Goal: Transaction & Acquisition: Subscribe to service/newsletter

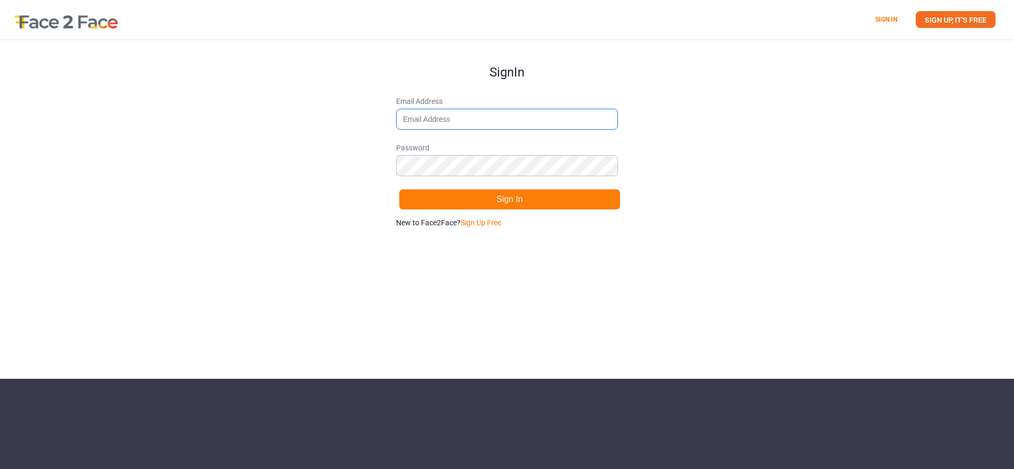
click at [475, 116] on input "Email Address" at bounding box center [507, 119] width 222 height 21
type input "[PERSON_NAME][EMAIL_ADDRESS][DOMAIN_NAME]"
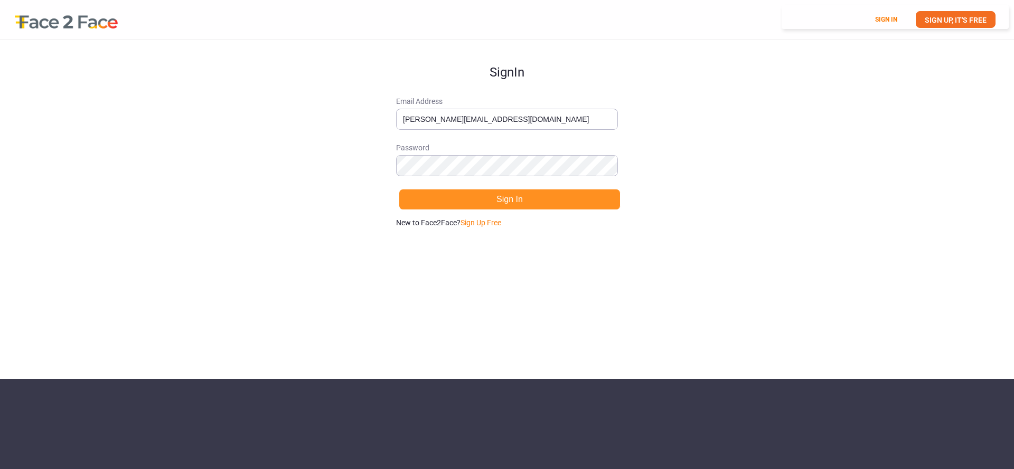
click at [568, 199] on button "Sign In" at bounding box center [510, 199] width 222 height 21
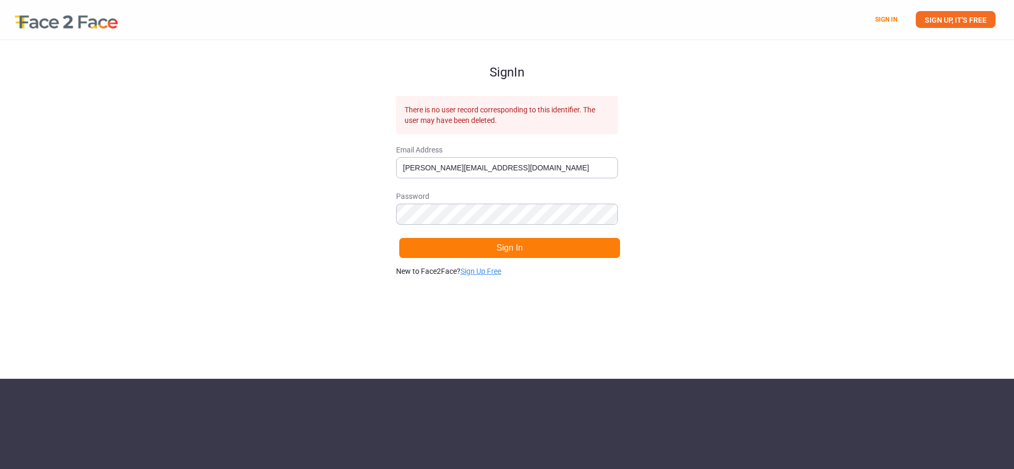
click at [484, 273] on link "Sign Up Free" at bounding box center [480, 271] width 41 height 8
click at [532, 249] on button "Sign Up" at bounding box center [510, 248] width 222 height 21
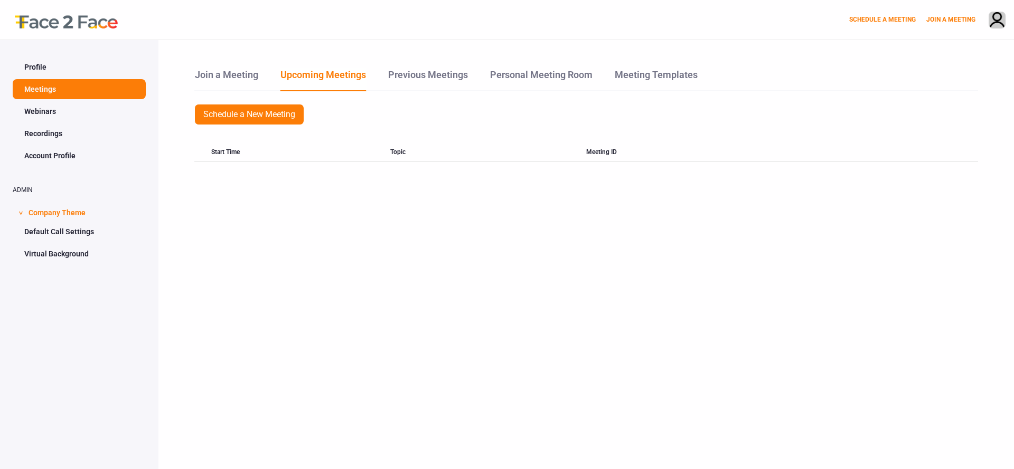
scroll to position [1, 0]
